Goal: Entertainment & Leisure: Consume media (video, audio)

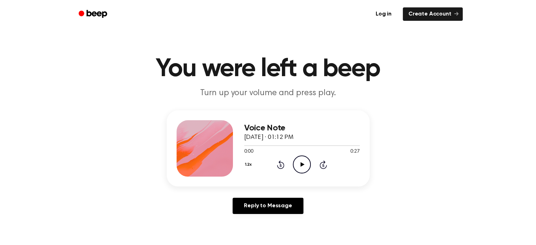
click at [303, 160] on icon "Play Audio" at bounding box center [302, 164] width 18 height 18
click at [244, 146] on div at bounding box center [302, 145] width 116 height 6
click at [301, 166] on icon at bounding box center [303, 164] width 4 height 5
click at [304, 164] on icon "Pause Audio" at bounding box center [302, 164] width 18 height 18
click at [247, 144] on div at bounding box center [302, 145] width 116 height 6
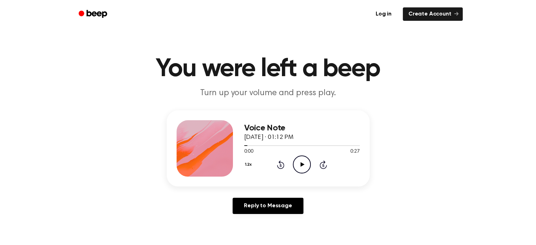
click at [293, 161] on icon "Play Audio" at bounding box center [302, 164] width 18 height 18
click at [316, 146] on div at bounding box center [293, 145] width 99 height 1
click at [280, 147] on div at bounding box center [302, 145] width 116 height 6
click at [300, 162] on icon "Play Audio" at bounding box center [302, 164] width 18 height 18
click at [248, 146] on div at bounding box center [302, 145] width 116 height 6
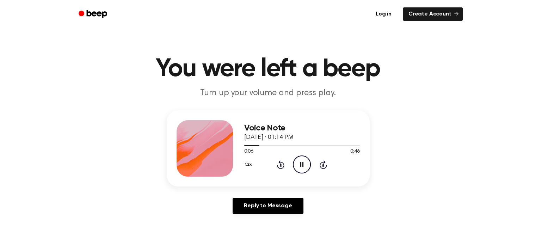
click at [299, 160] on icon "Pause Audio" at bounding box center [302, 164] width 18 height 18
click at [245, 146] on div at bounding box center [302, 145] width 116 height 6
click at [303, 164] on icon at bounding box center [303, 164] width 4 height 5
